Goal: Transaction & Acquisition: Purchase product/service

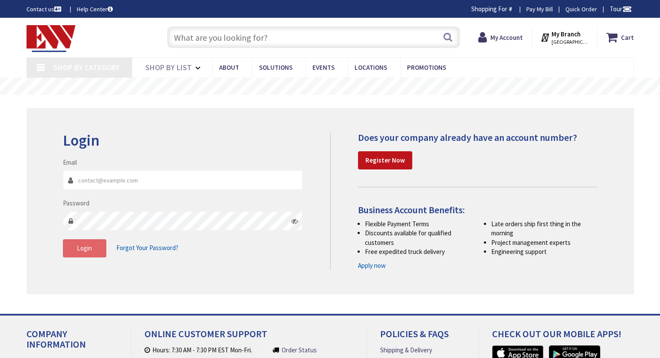
type input "[EMAIL_ADDRESS][DOMAIN_NAME]"
click at [89, 243] on button "Login" at bounding box center [84, 248] width 43 height 18
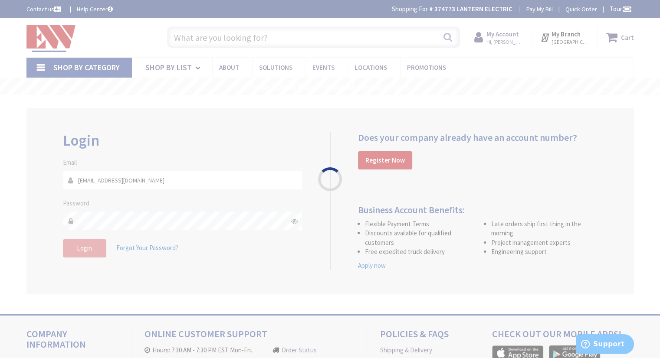
type input "[GEOGRAPHIC_DATA], [GEOGRAPHIC_DATA]"
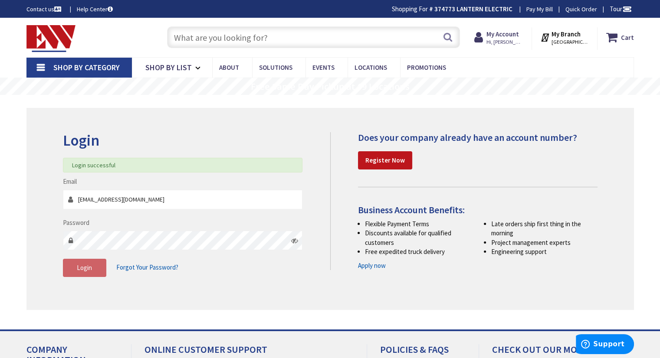
click at [280, 36] on input "text" at bounding box center [313, 37] width 293 height 22
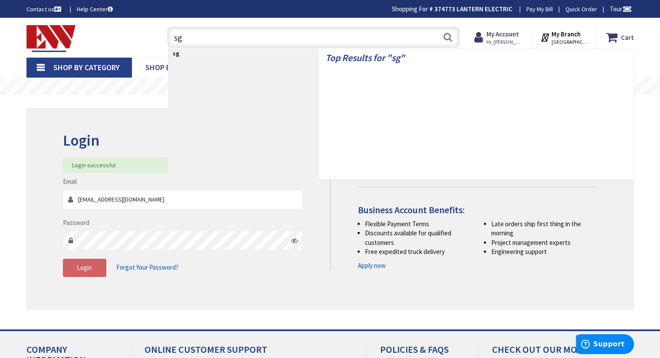
type input "sgr"
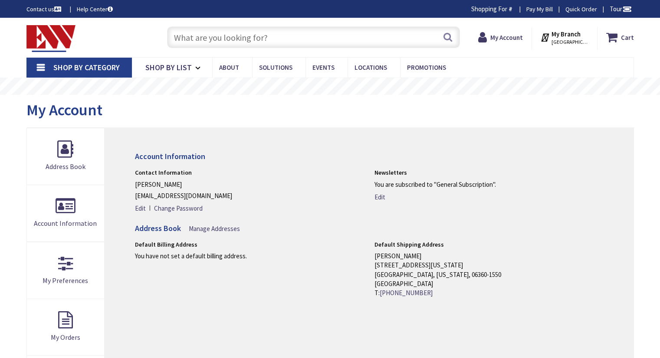
click at [282, 37] on input "text" at bounding box center [313, 37] width 293 height 22
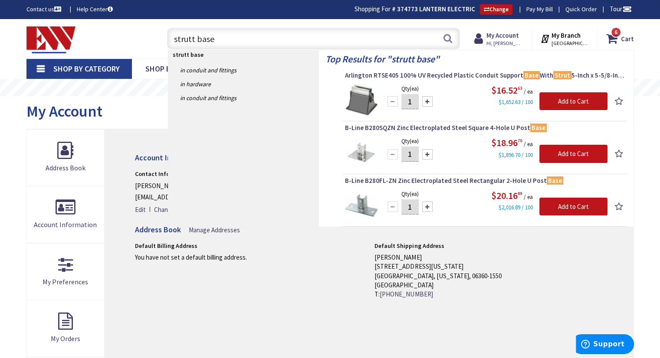
type input "strutt base"
